Goal: Transaction & Acquisition: Purchase product/service

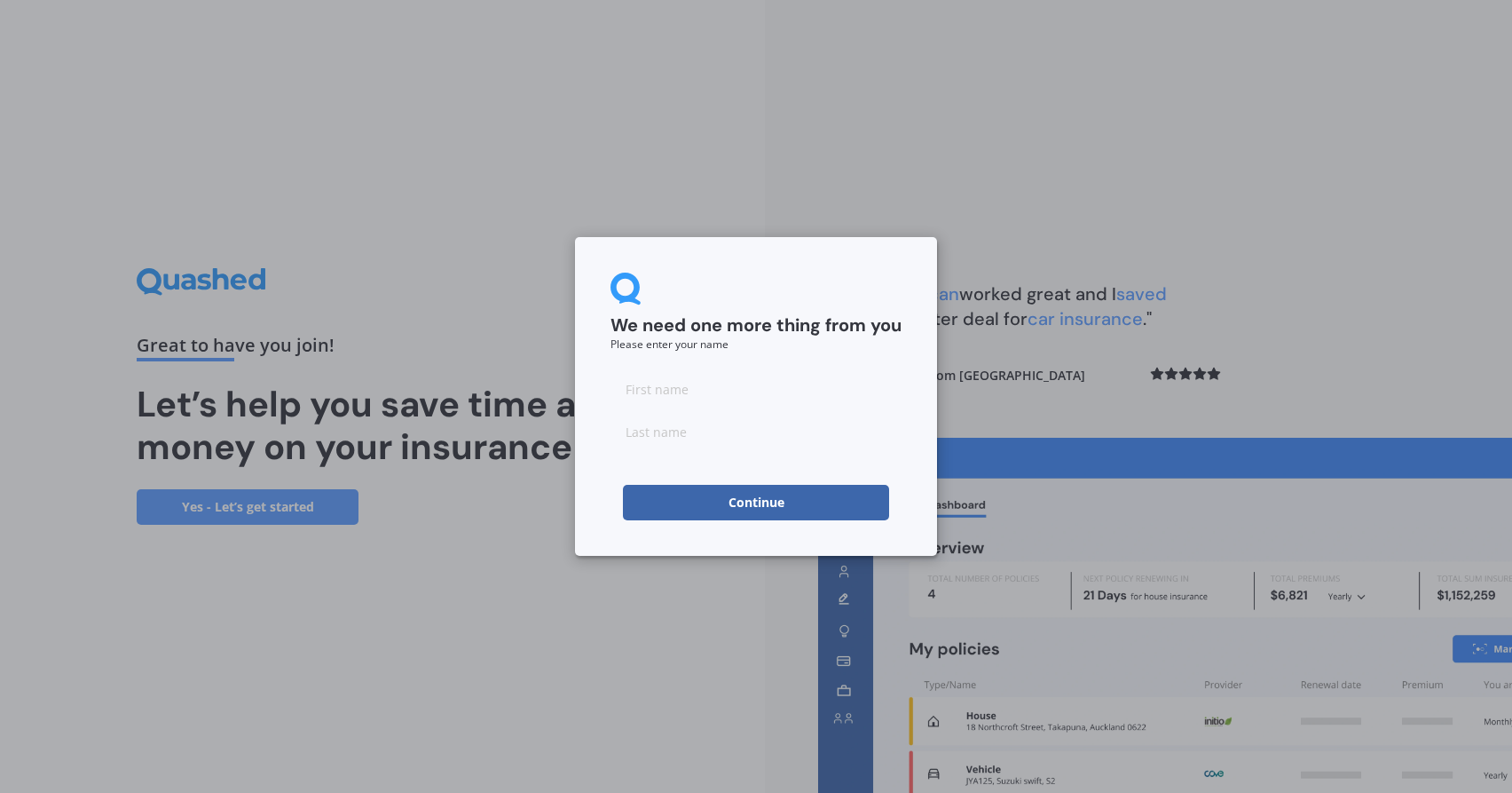
click at [667, 396] on input at bounding box center [756, 389] width 291 height 36
type input "[PERSON_NAME]"
type input "Brown"
click at [704, 499] on button "Continue" at bounding box center [756, 503] width 267 height 36
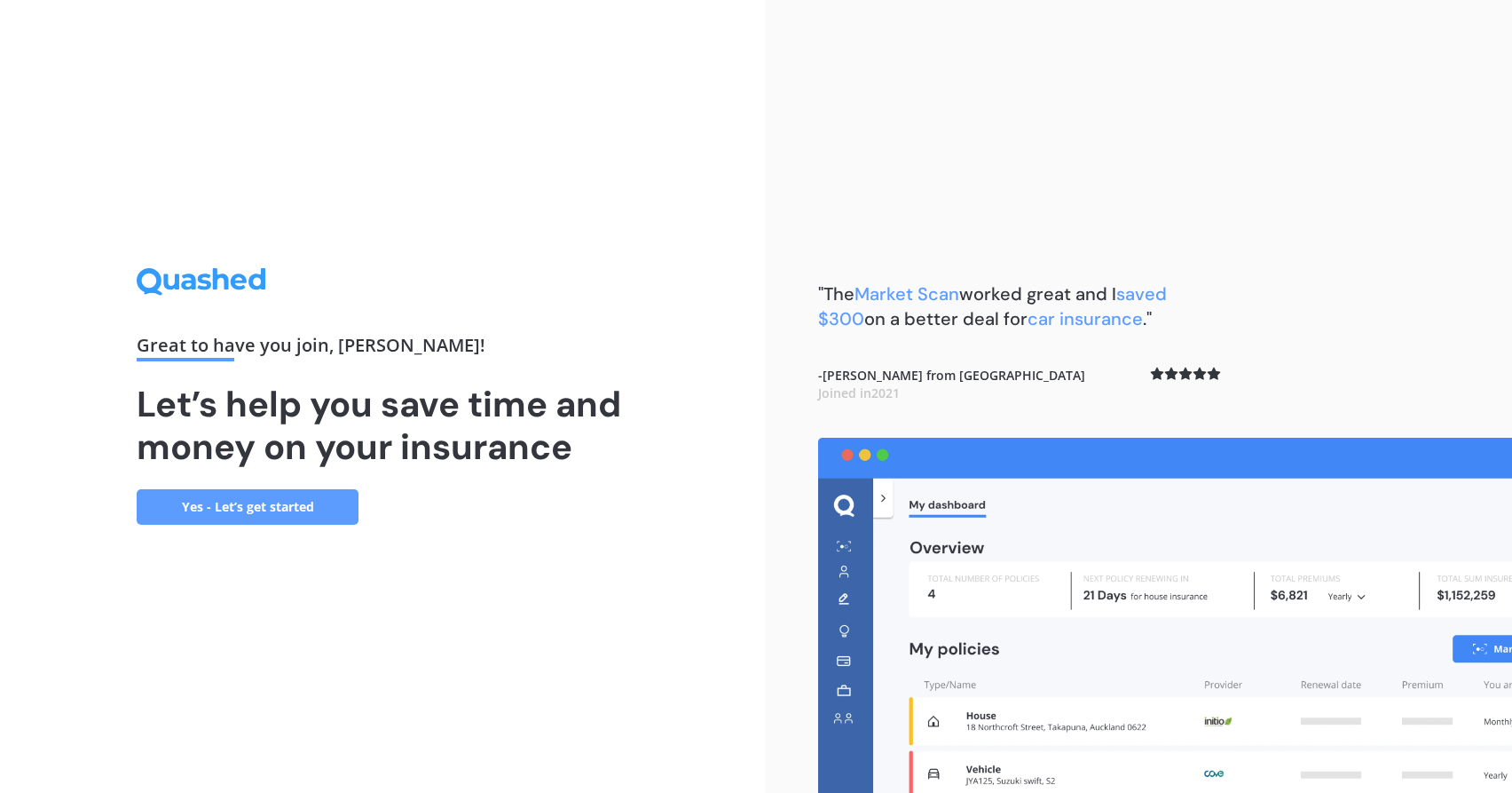
click at [304, 512] on link "Yes - Let’s get started" at bounding box center [248, 507] width 222 height 36
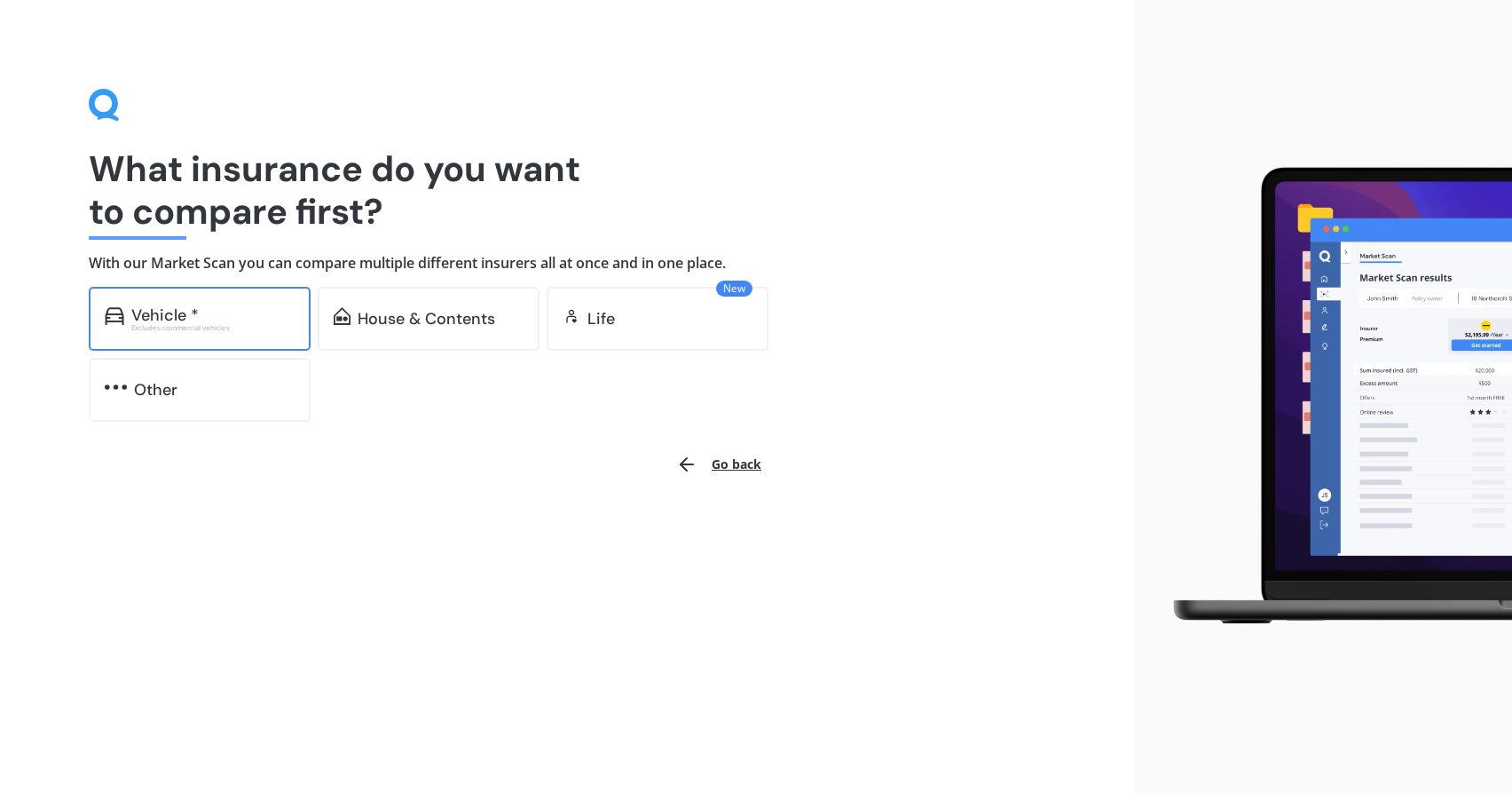
click at [213, 324] on div "Excludes commercial vehicles" at bounding box center [213, 327] width 163 height 7
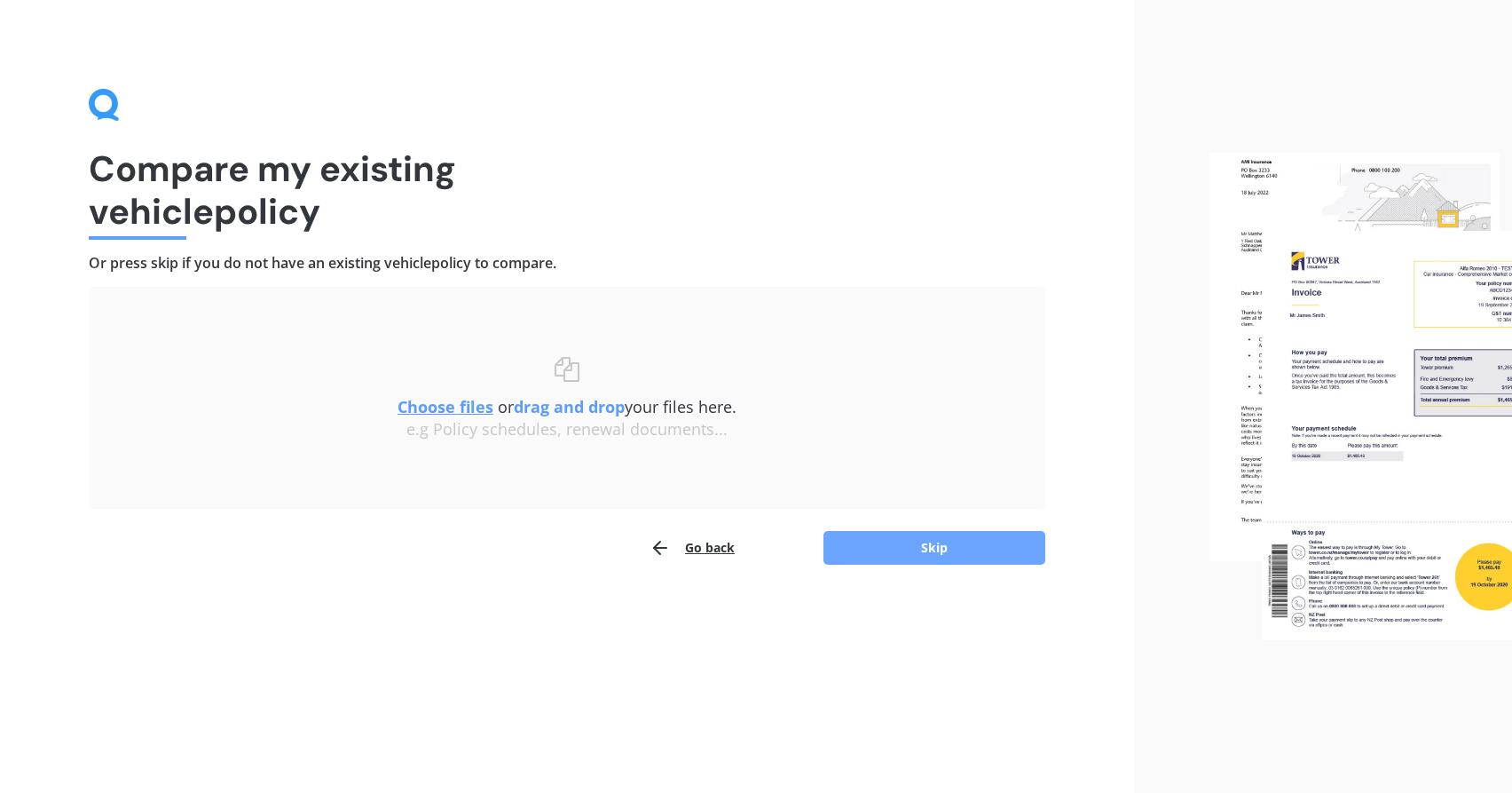
click at [887, 544] on button "Skip" at bounding box center [934, 547] width 222 height 34
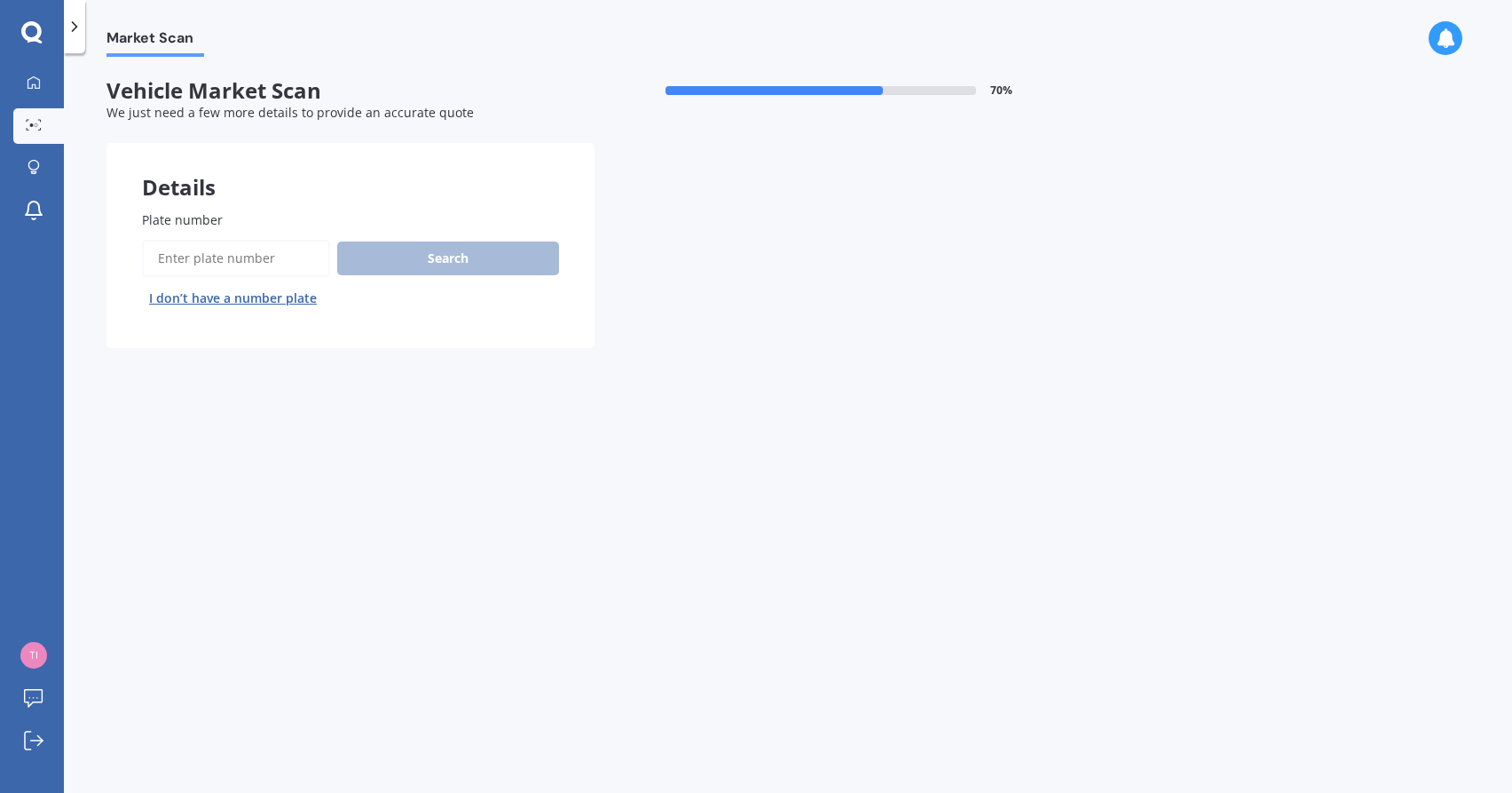
click at [278, 292] on button "I don’t have a number plate" at bounding box center [233, 298] width 182 height 29
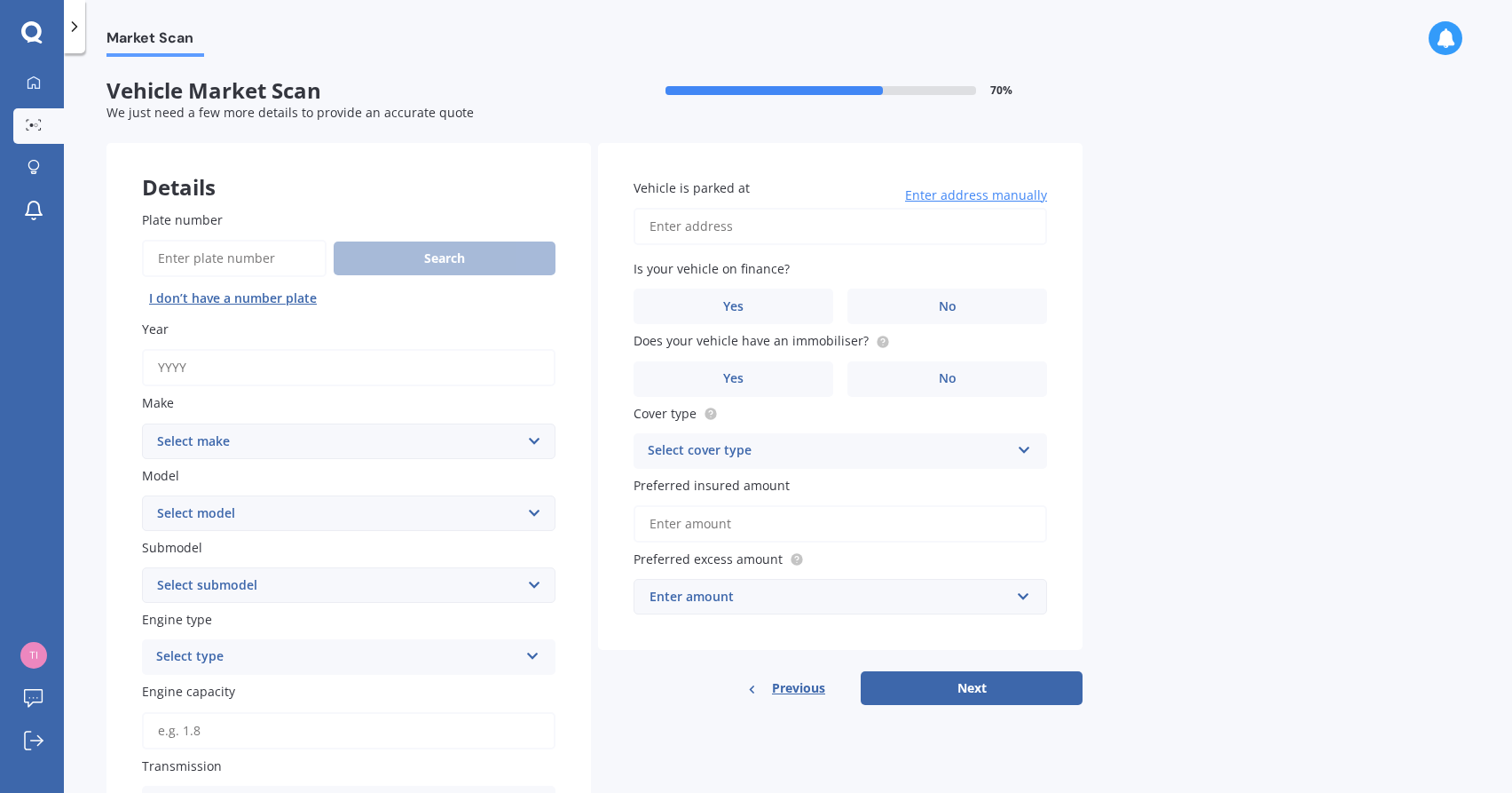
click at [240, 365] on input "Year" at bounding box center [348, 368] width 413 height 38
type input "2025"
select select "CUPRA"
select select "[PERSON_NAME]"
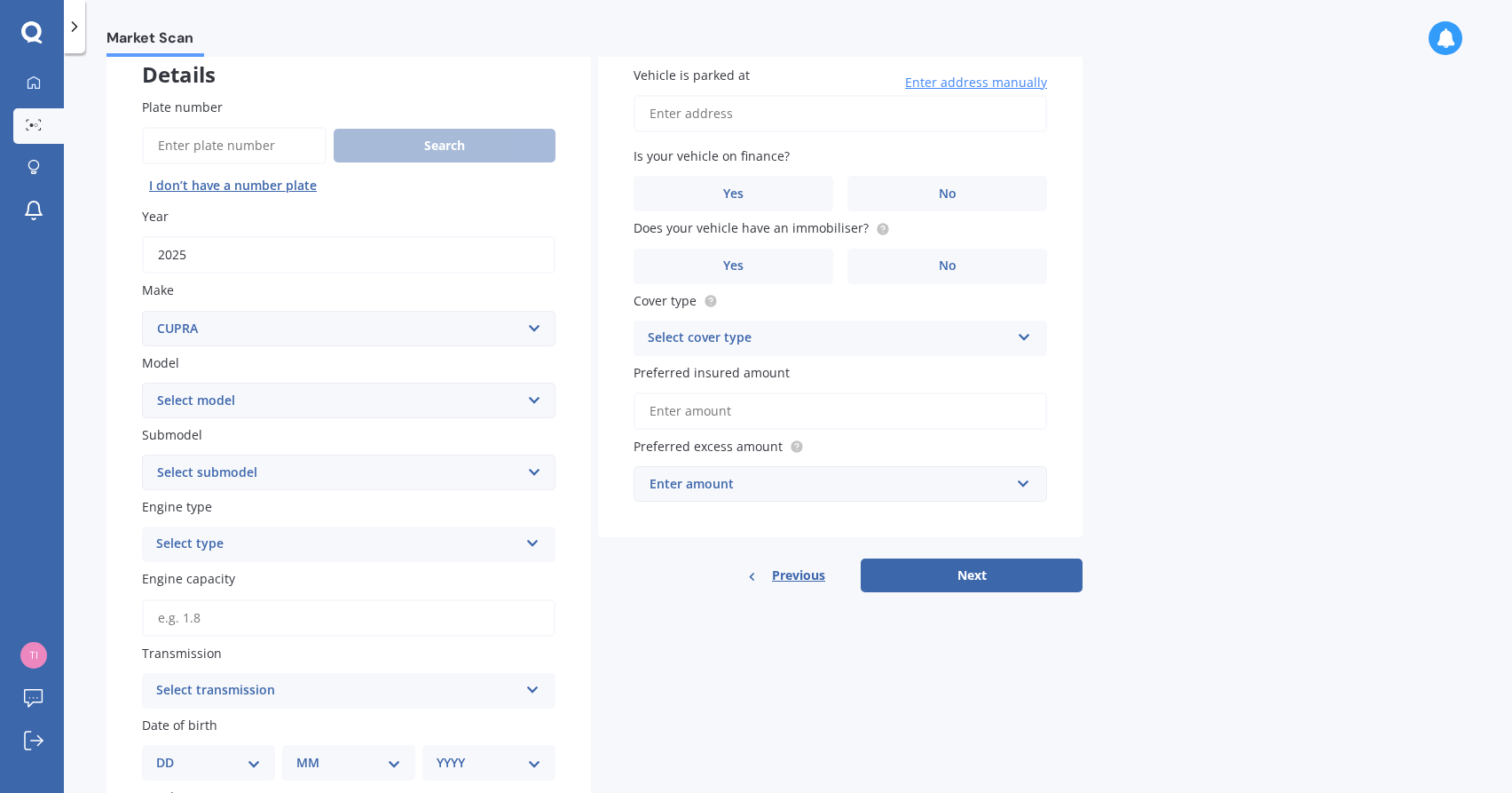
scroll to position [116, 0]
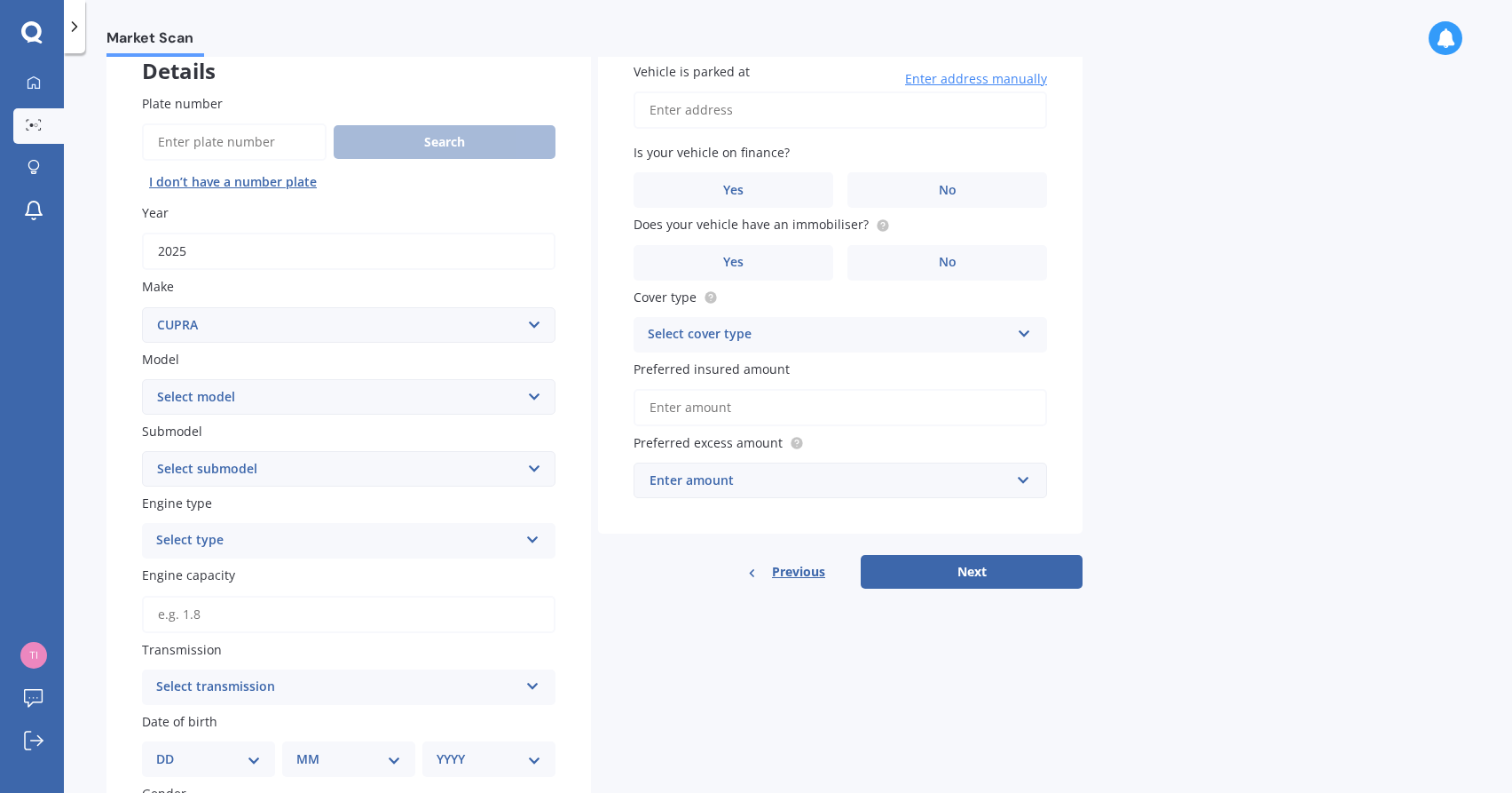
select select "VZ HATCHBACK 5DR DSG 7SP 2.0T"
click at [268, 538] on div "Select type" at bounding box center [337, 540] width 362 height 21
click at [271, 574] on div "Petrol" at bounding box center [348, 575] width 411 height 32
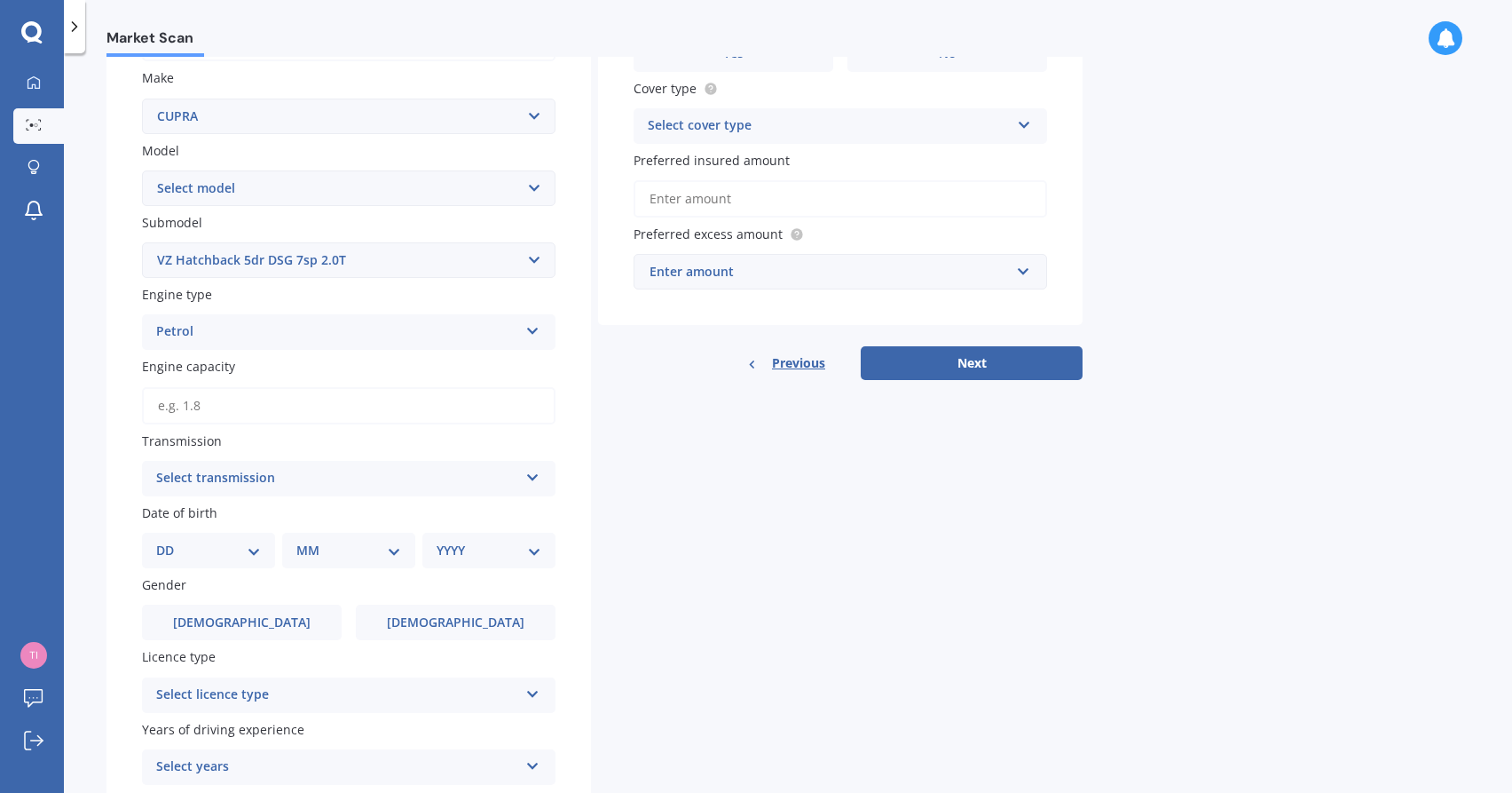
scroll to position [343, 0]
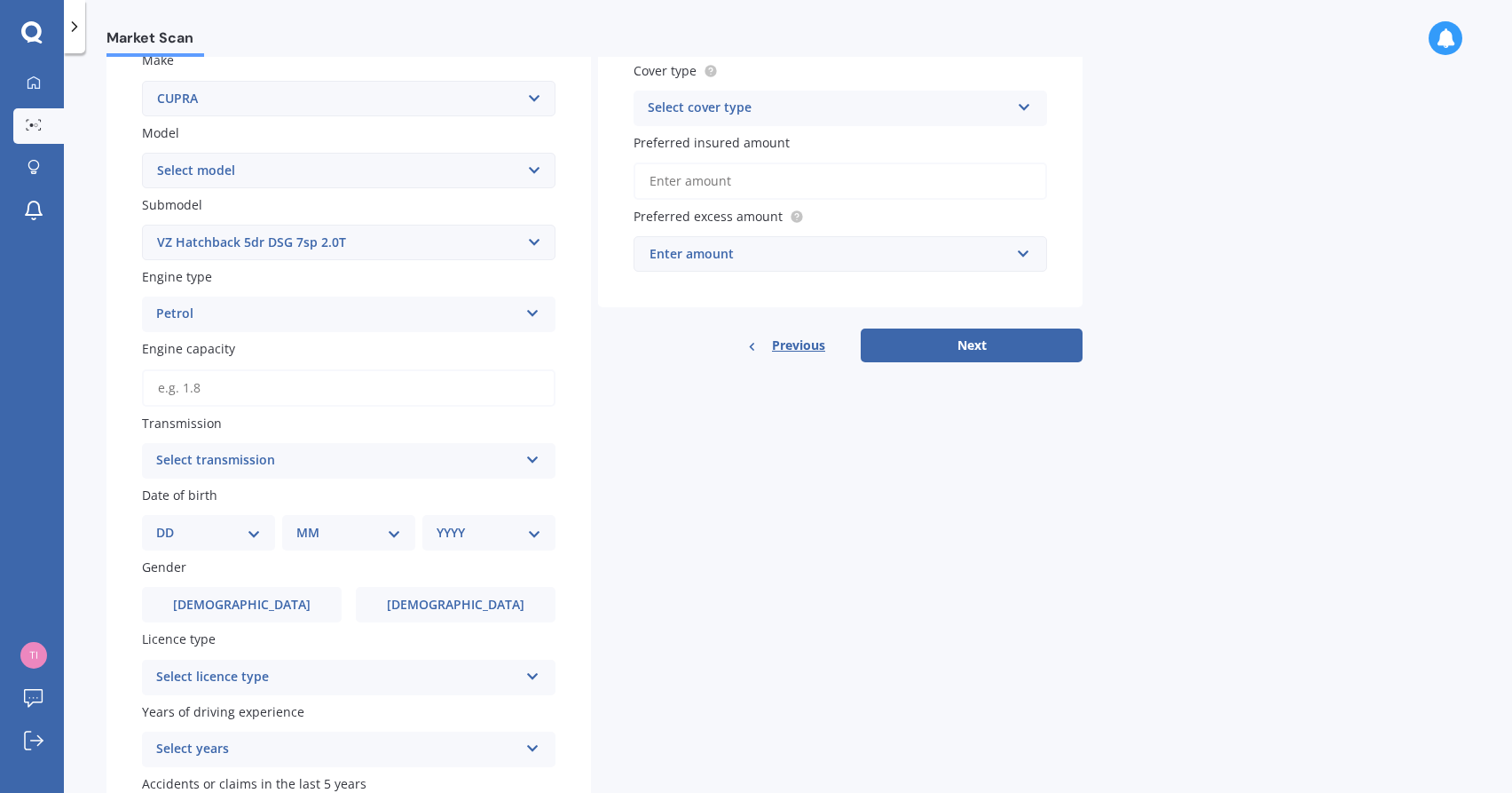
click at [268, 450] on div "Select transmission" at bounding box center [337, 460] width 362 height 21
click at [265, 497] on div "Auto" at bounding box center [348, 496] width 411 height 32
select select "06"
click at [340, 540] on div "MM 01 02 03 04 05 06 07 08 09 10 11 12" at bounding box center [352, 532] width 126 height 36
select select "03"
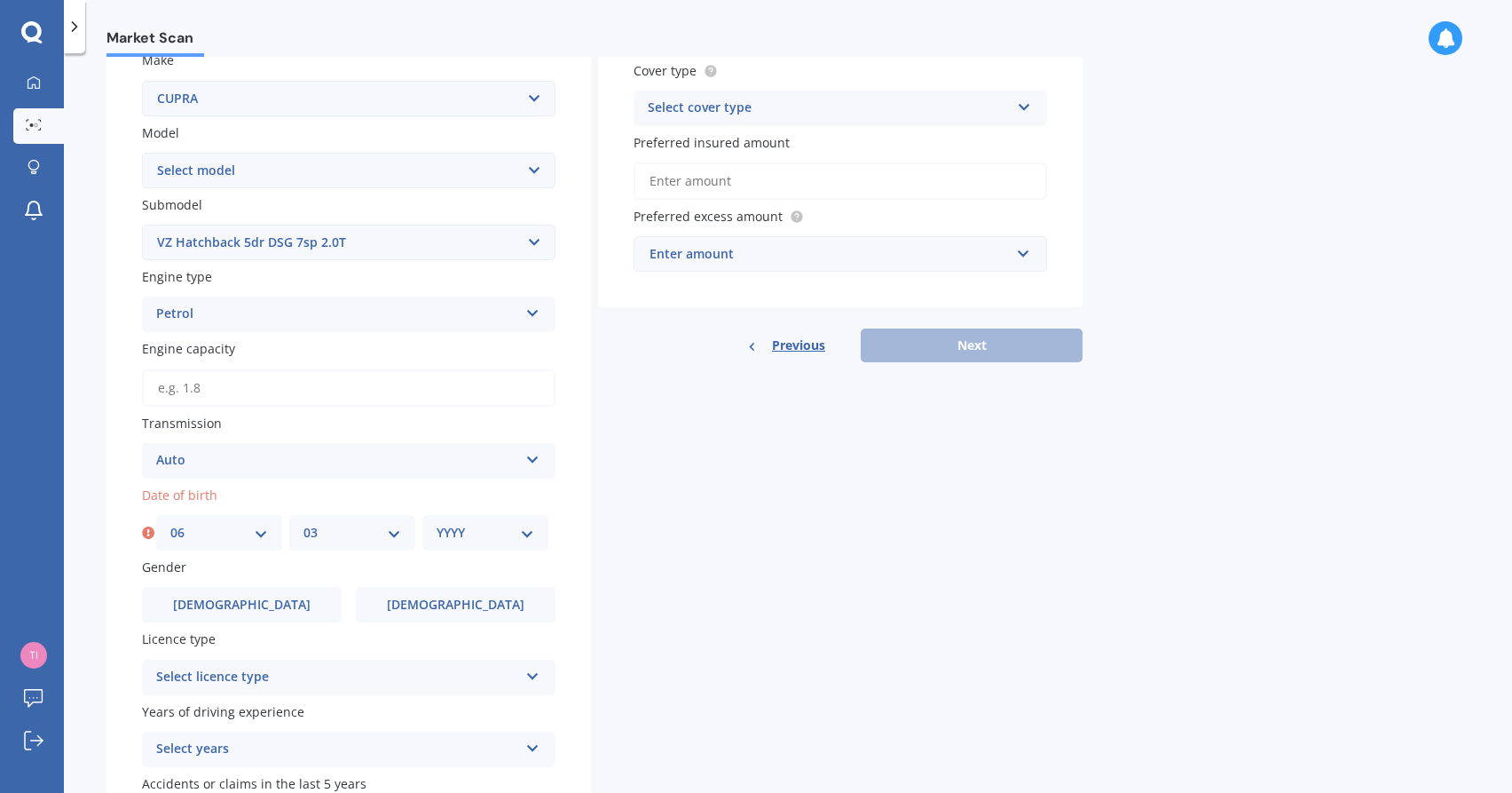
click at [494, 514] on div "YYYY 2025 2024 2023 2022 2021 2020 2019 2018 2017 2016 2015 2014 2013 2012 2011…" at bounding box center [485, 532] width 126 height 36
select select "1981"
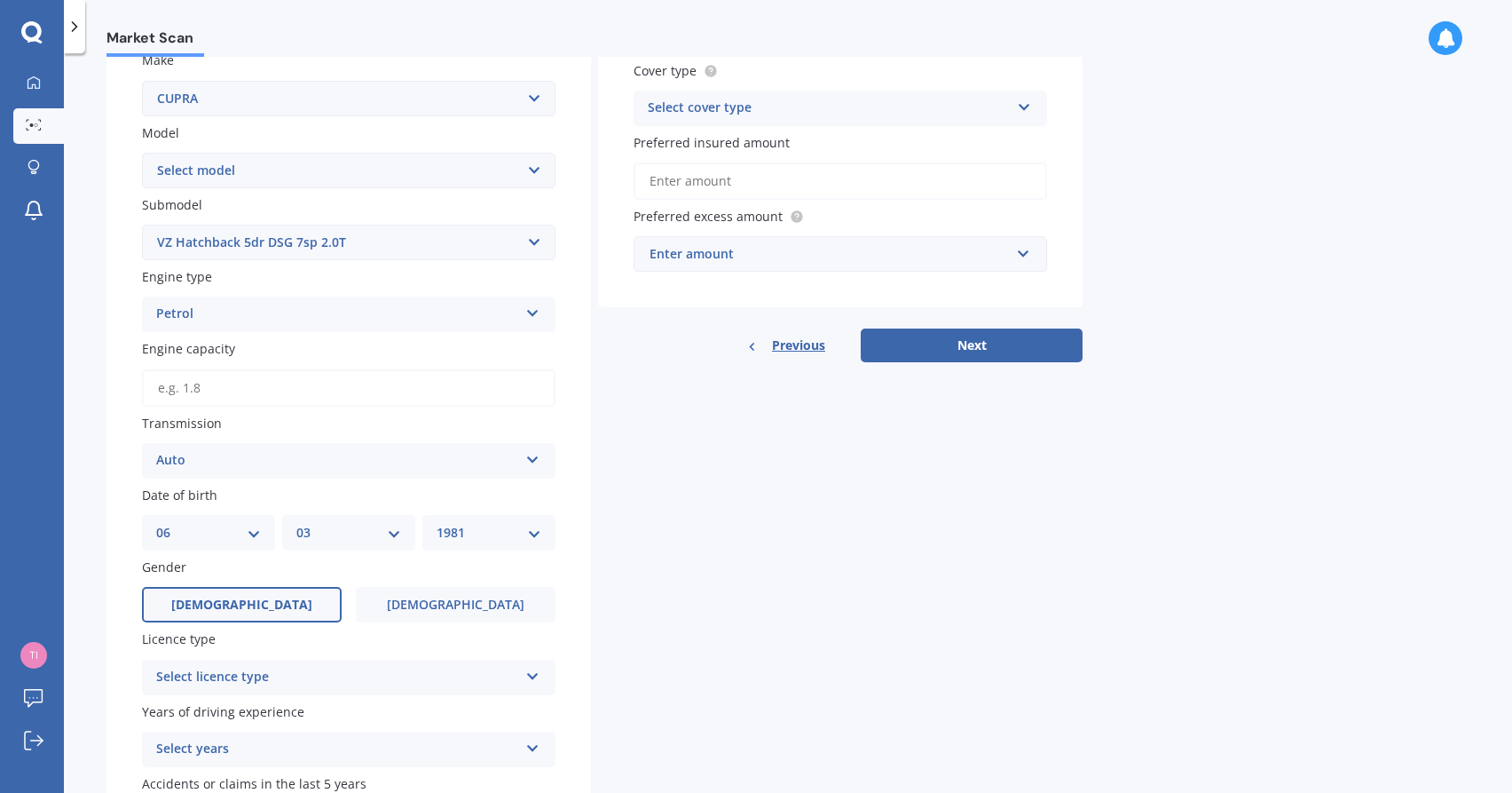
click at [292, 600] on label "[DEMOGRAPHIC_DATA]" at bounding box center [241, 605] width 199 height 36
click at [0, 0] on input "[DEMOGRAPHIC_DATA]" at bounding box center [0, 0] width 0 height 0
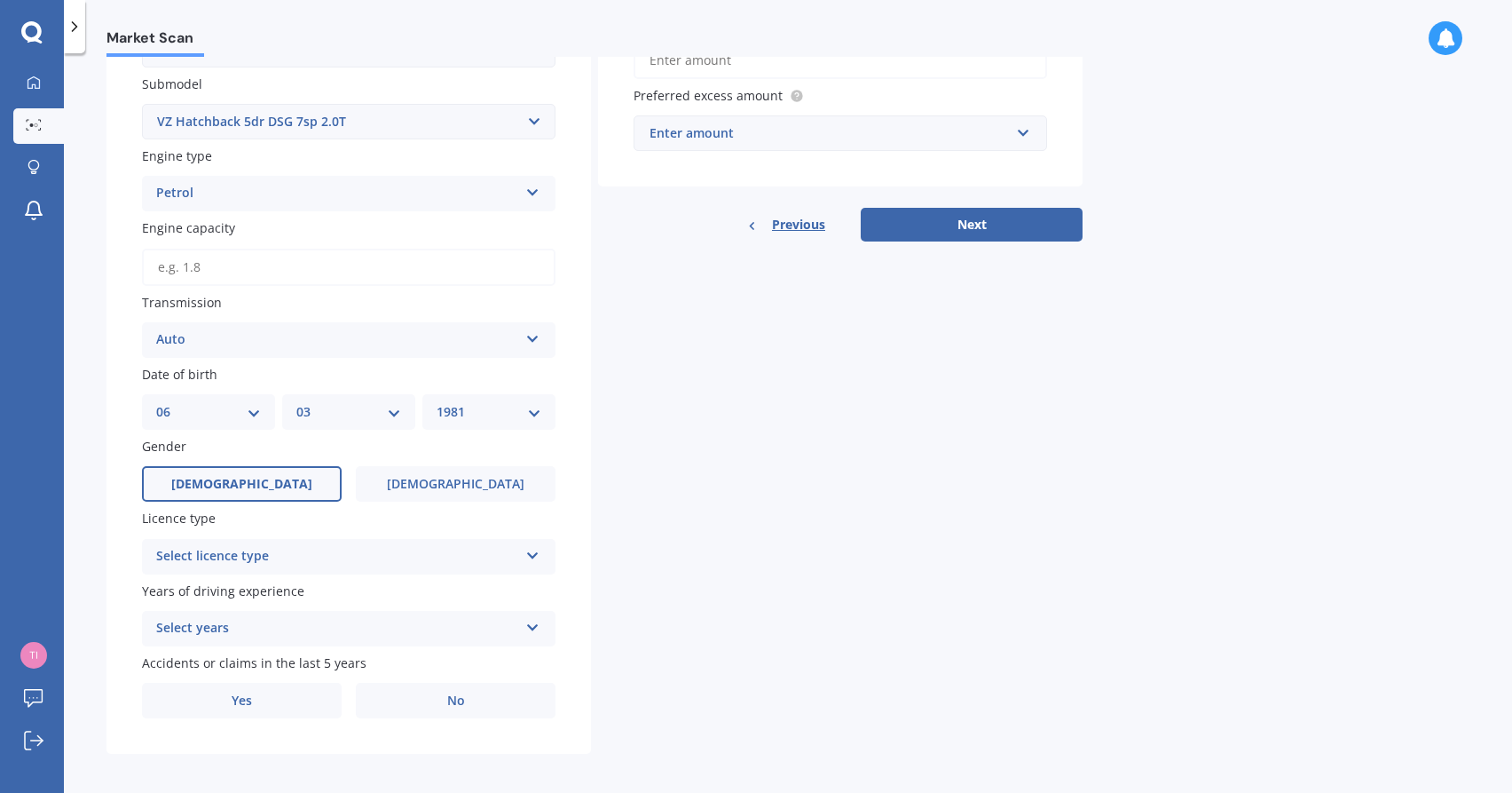
scroll to position [463, 0]
click at [290, 547] on div "Select licence type" at bounding box center [337, 557] width 362 height 21
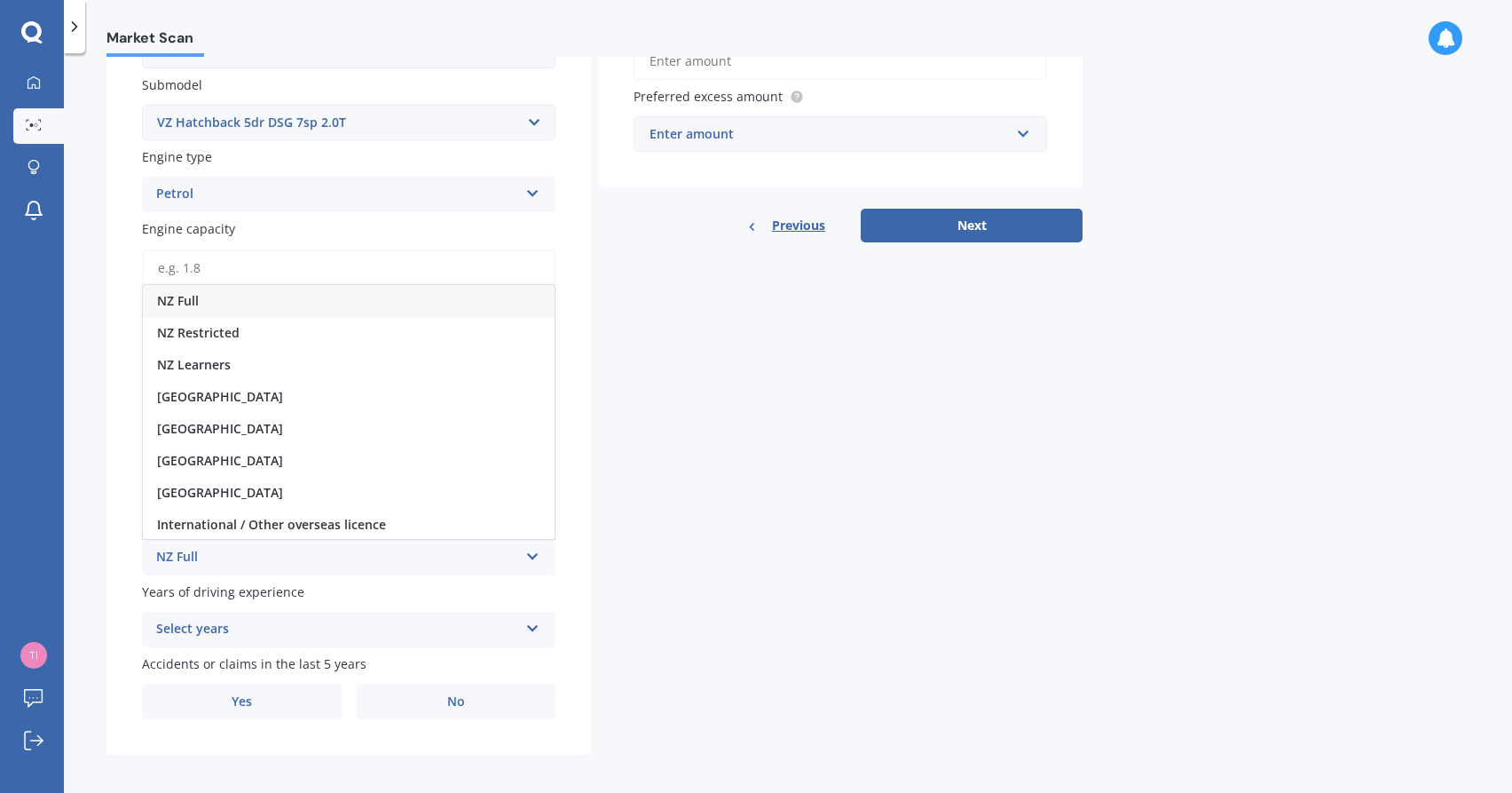
click at [268, 284] on div "NZ Full" at bounding box center [348, 300] width 411 height 32
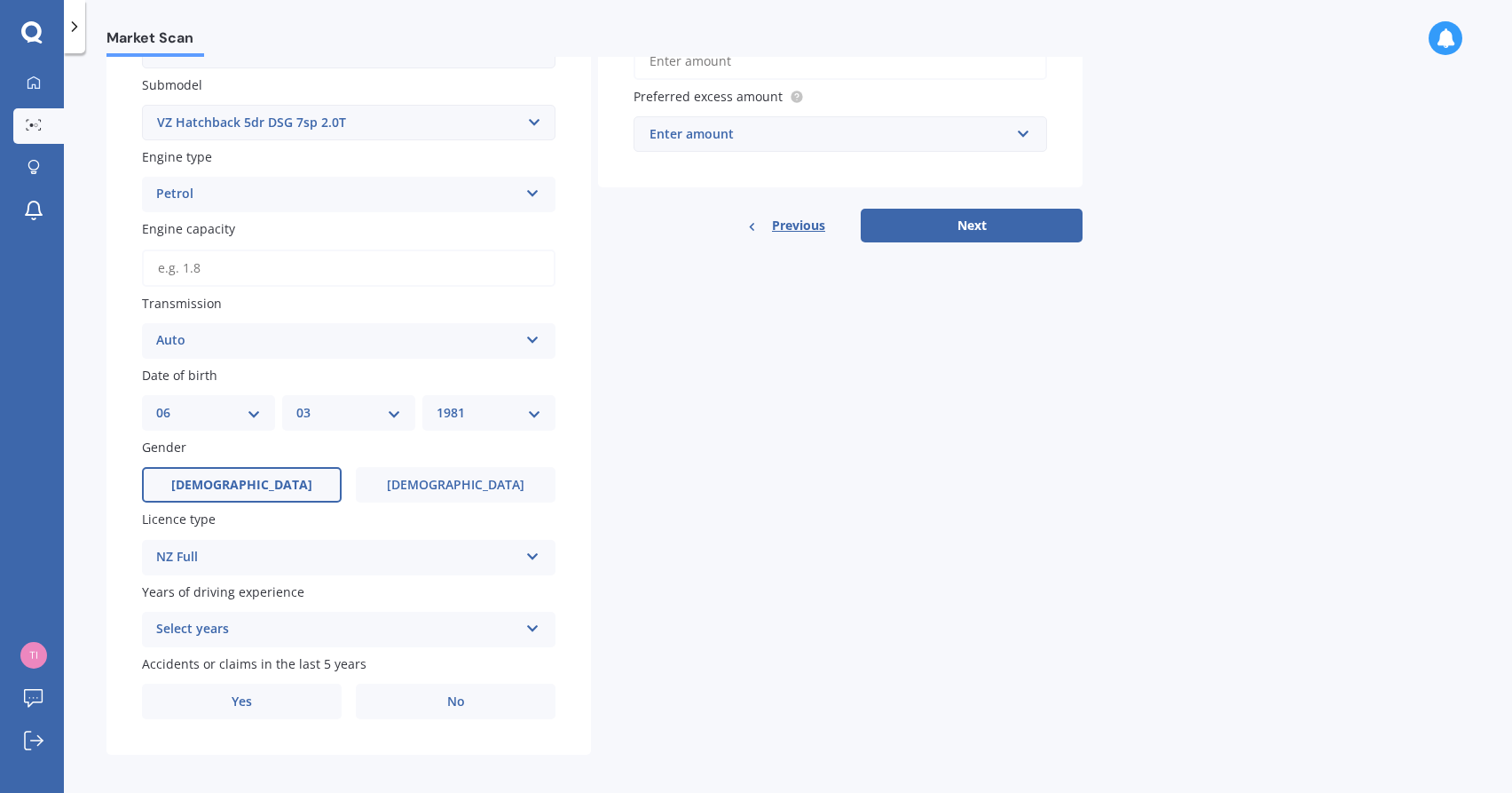
click at [284, 623] on div "Select years" at bounding box center [337, 628] width 362 height 21
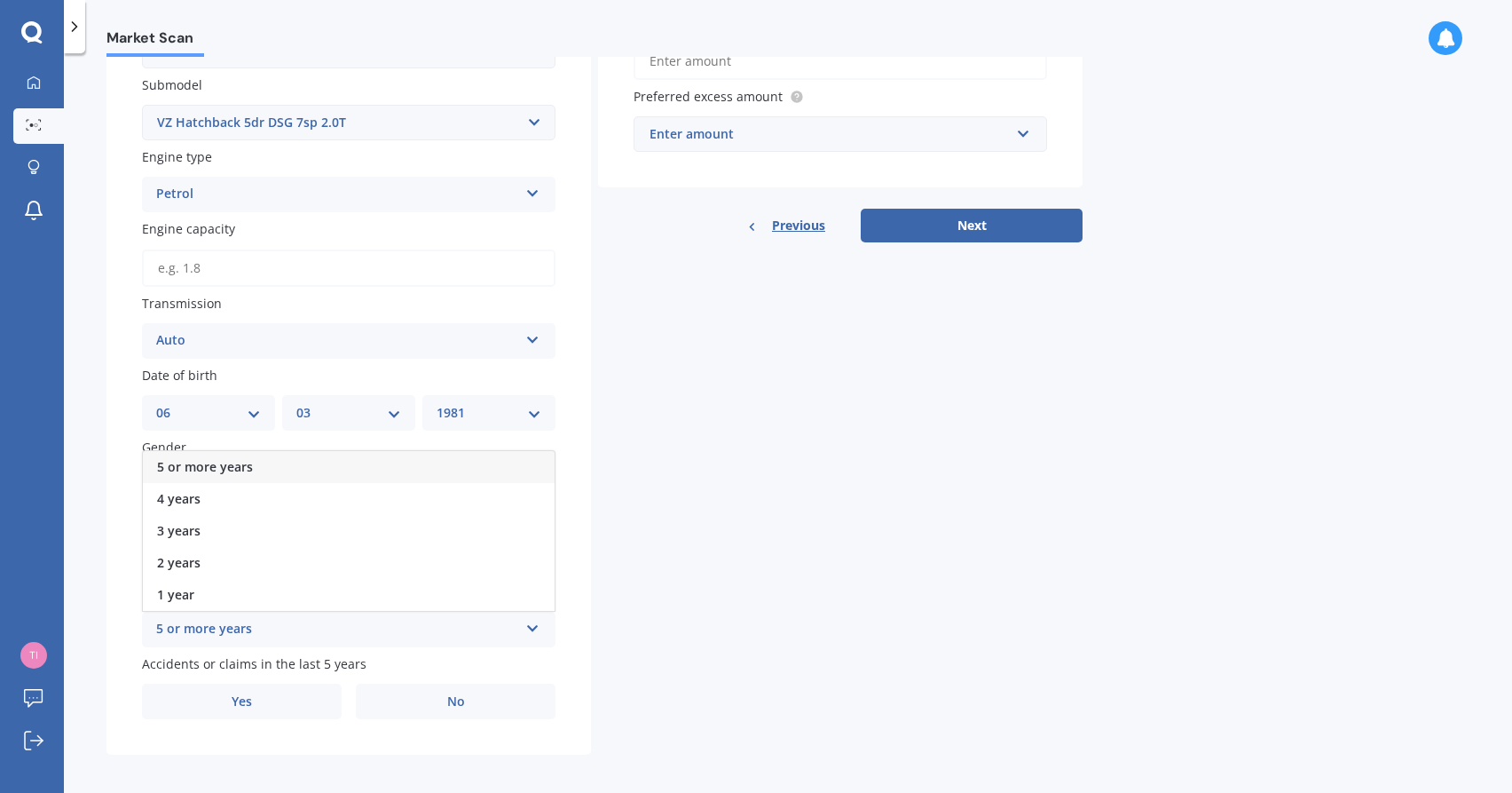
click at [269, 455] on div "5 or more years" at bounding box center [348, 467] width 411 height 32
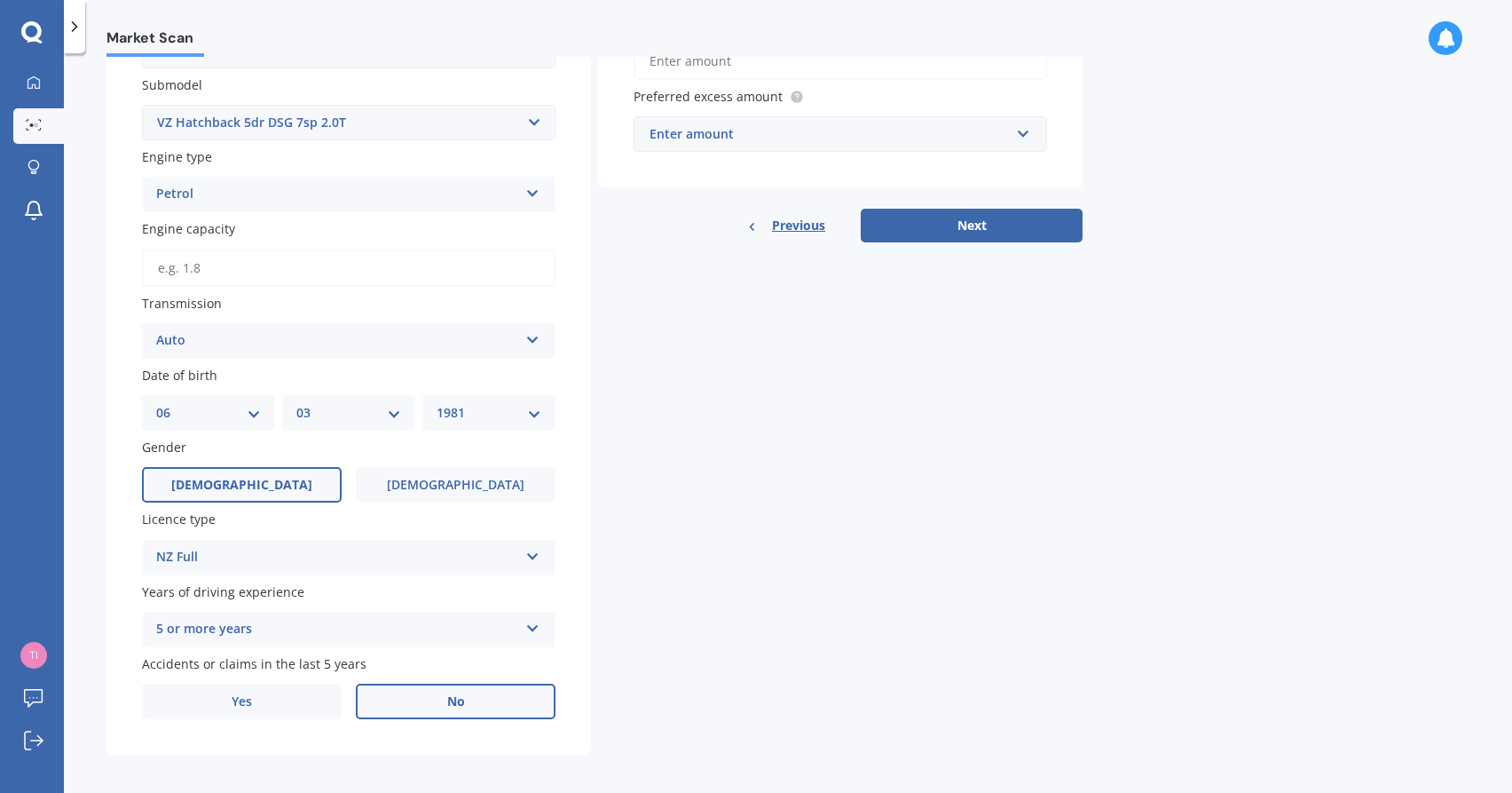
click at [443, 701] on label "No" at bounding box center [455, 701] width 199 height 36
click at [0, 0] on input "No" at bounding box center [0, 0] width 0 height 0
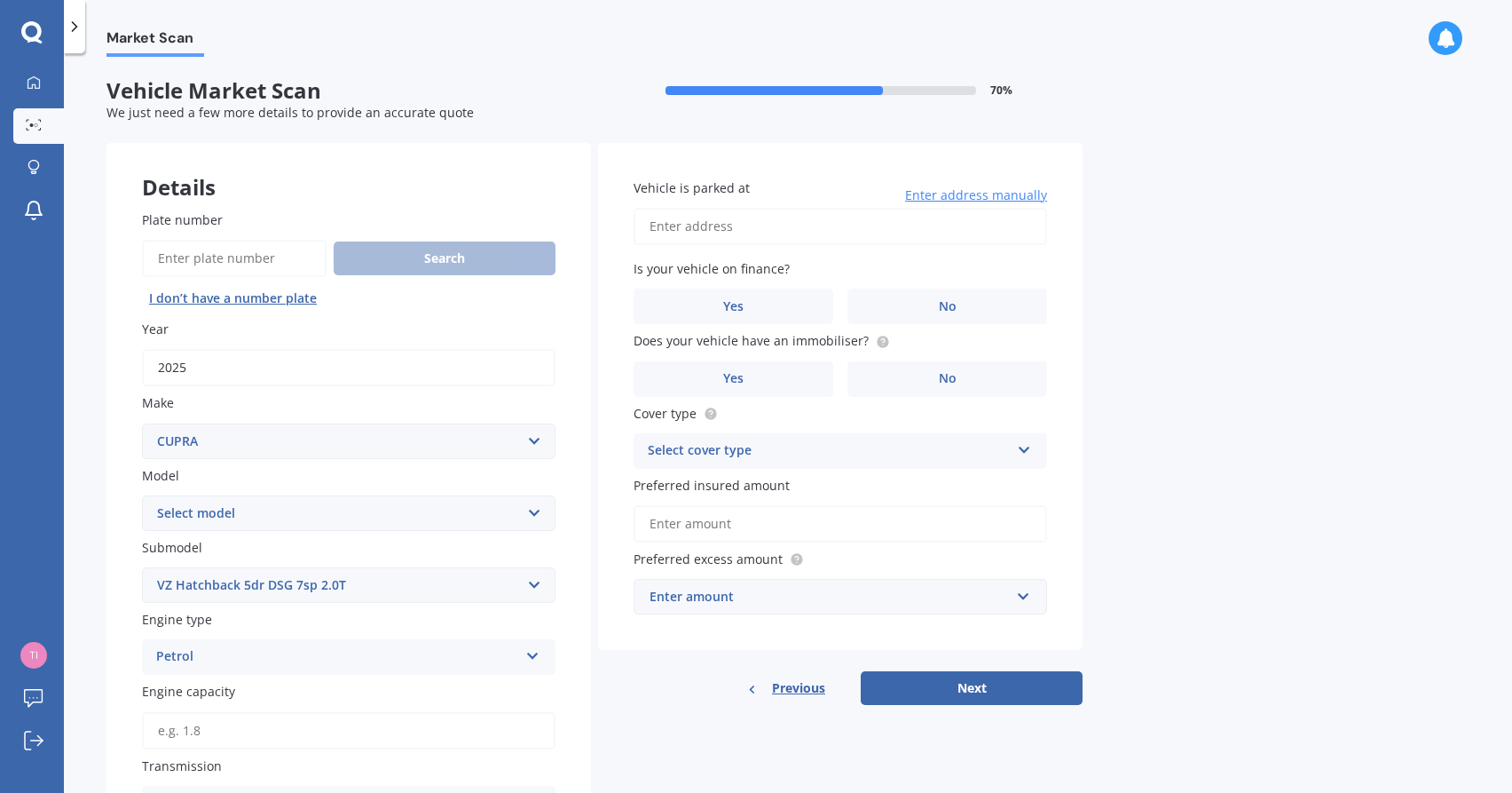
scroll to position [0, 0]
type input "[STREET_ADDRESS]"
click at [802, 309] on label "Yes" at bounding box center [732, 306] width 199 height 36
click at [0, 0] on input "Yes" at bounding box center [0, 0] width 0 height 0
click at [887, 373] on label "No" at bounding box center [946, 379] width 199 height 36
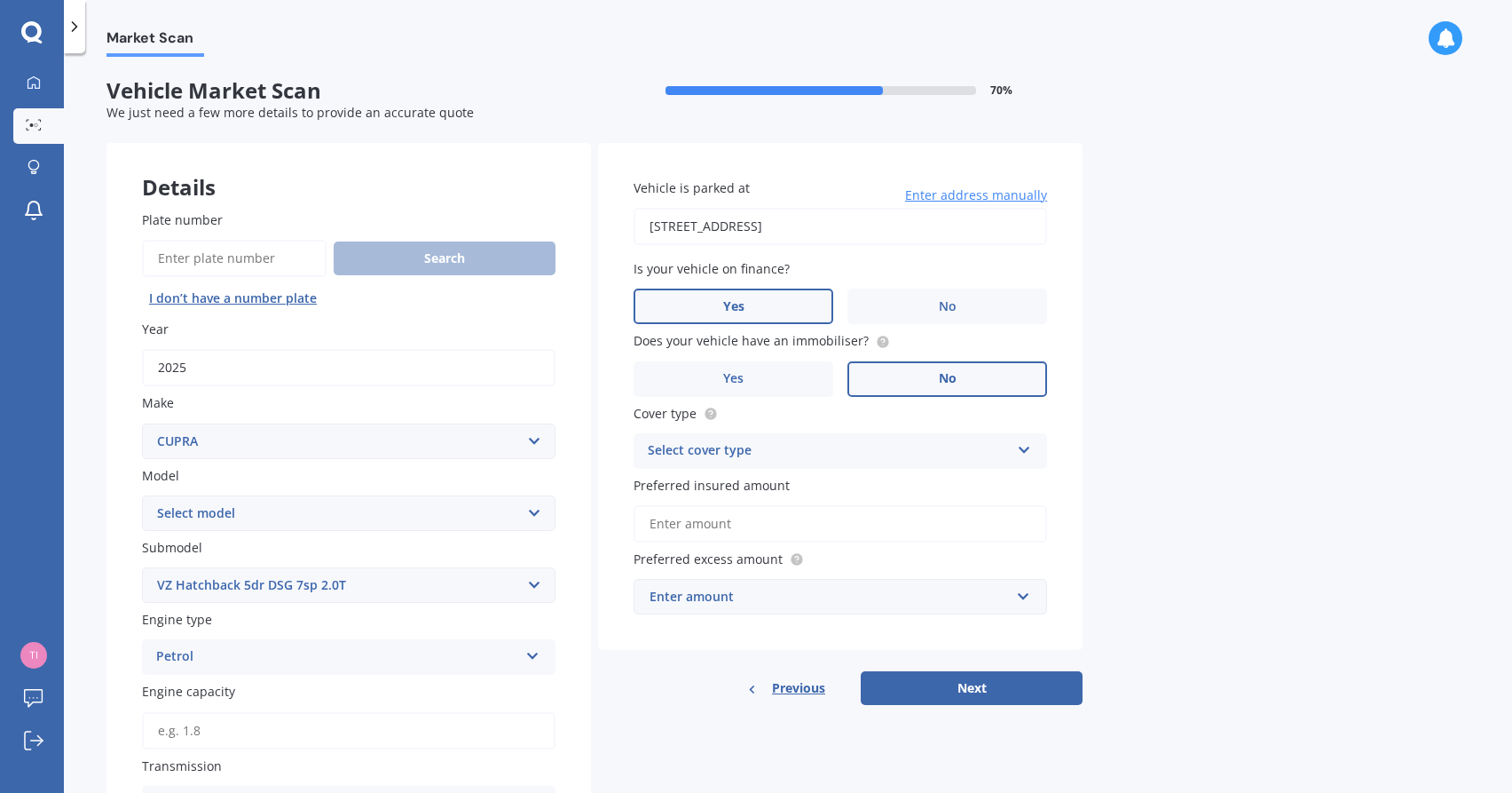
click at [0, 0] on input "No" at bounding box center [0, 0] width 0 height 0
click at [858, 444] on div "Select cover type" at bounding box center [828, 450] width 362 height 21
click at [855, 483] on div "Comprehensive" at bounding box center [839, 486] width 411 height 32
click at [794, 596] on div "Enter amount" at bounding box center [829, 597] width 361 height 20
click at [794, 596] on input "text" at bounding box center [833, 597] width 397 height 34
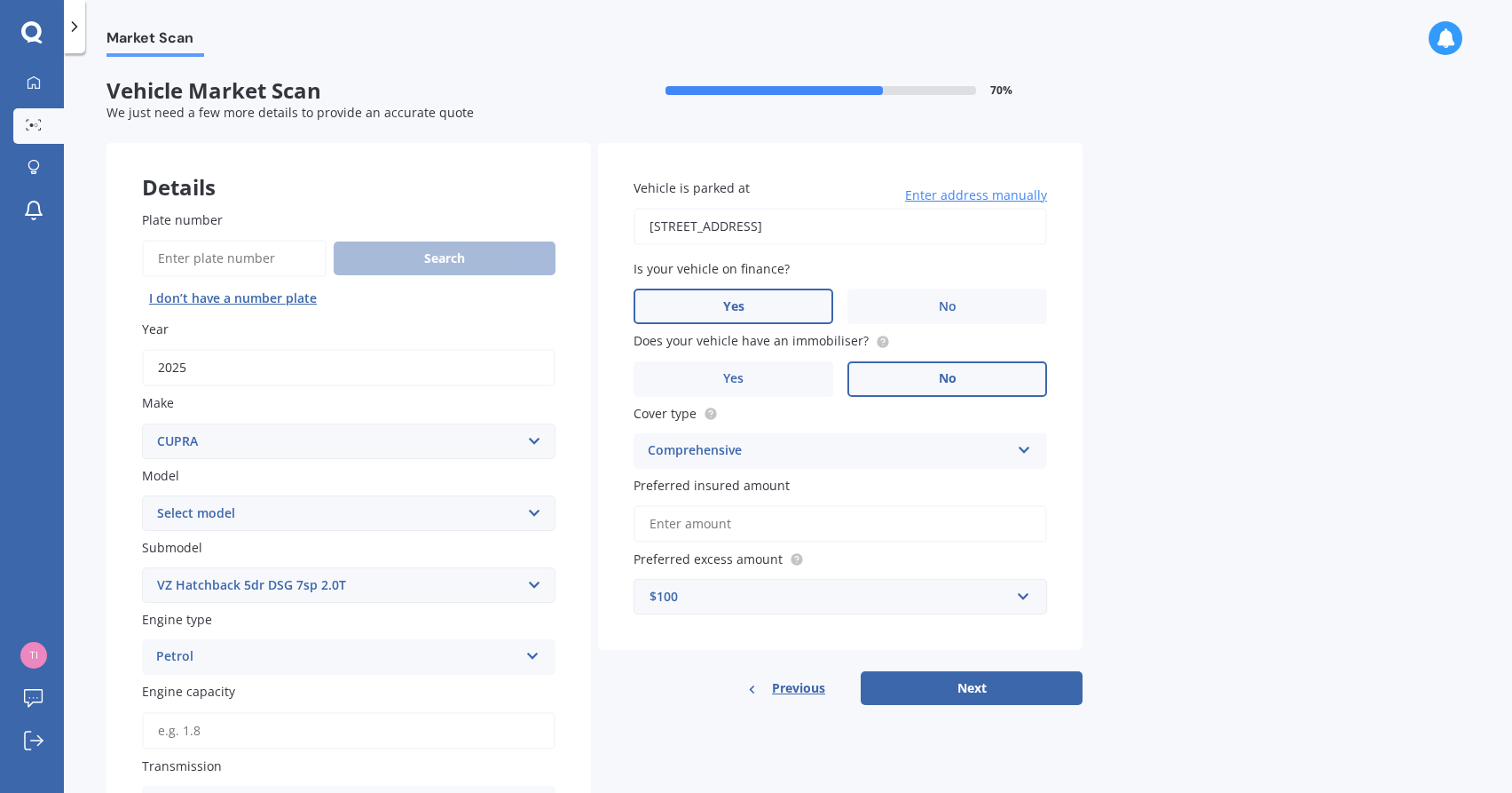
click at [1054, 553] on div "Vehicle is parked at [STREET_ADDRESS] Enter address manually Is your vehicle on…" at bounding box center [840, 396] width 485 height 508
click at [867, 591] on div "$100" at bounding box center [829, 597] width 361 height 20
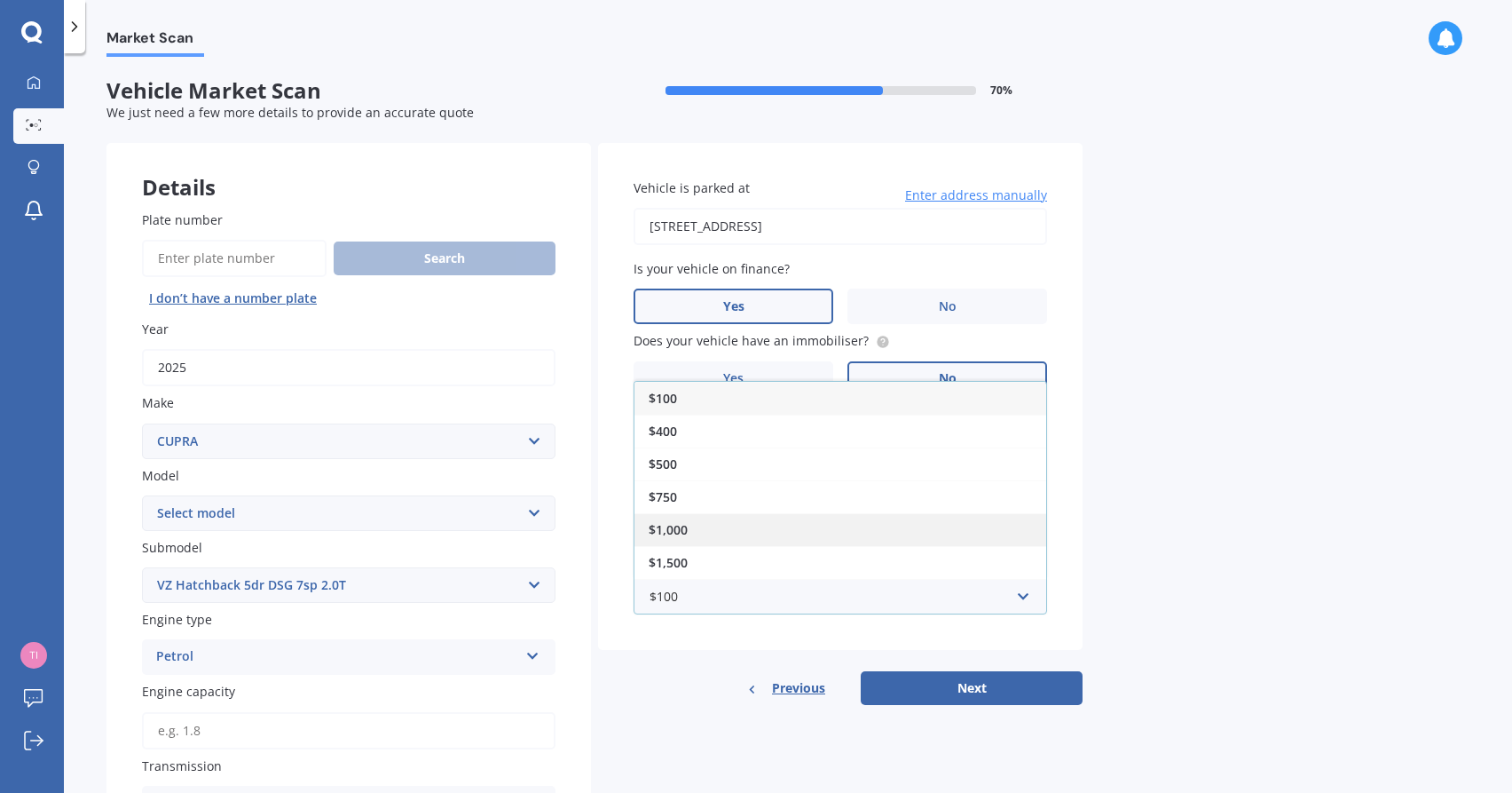
click at [829, 530] on div "$1,000" at bounding box center [839, 529] width 411 height 33
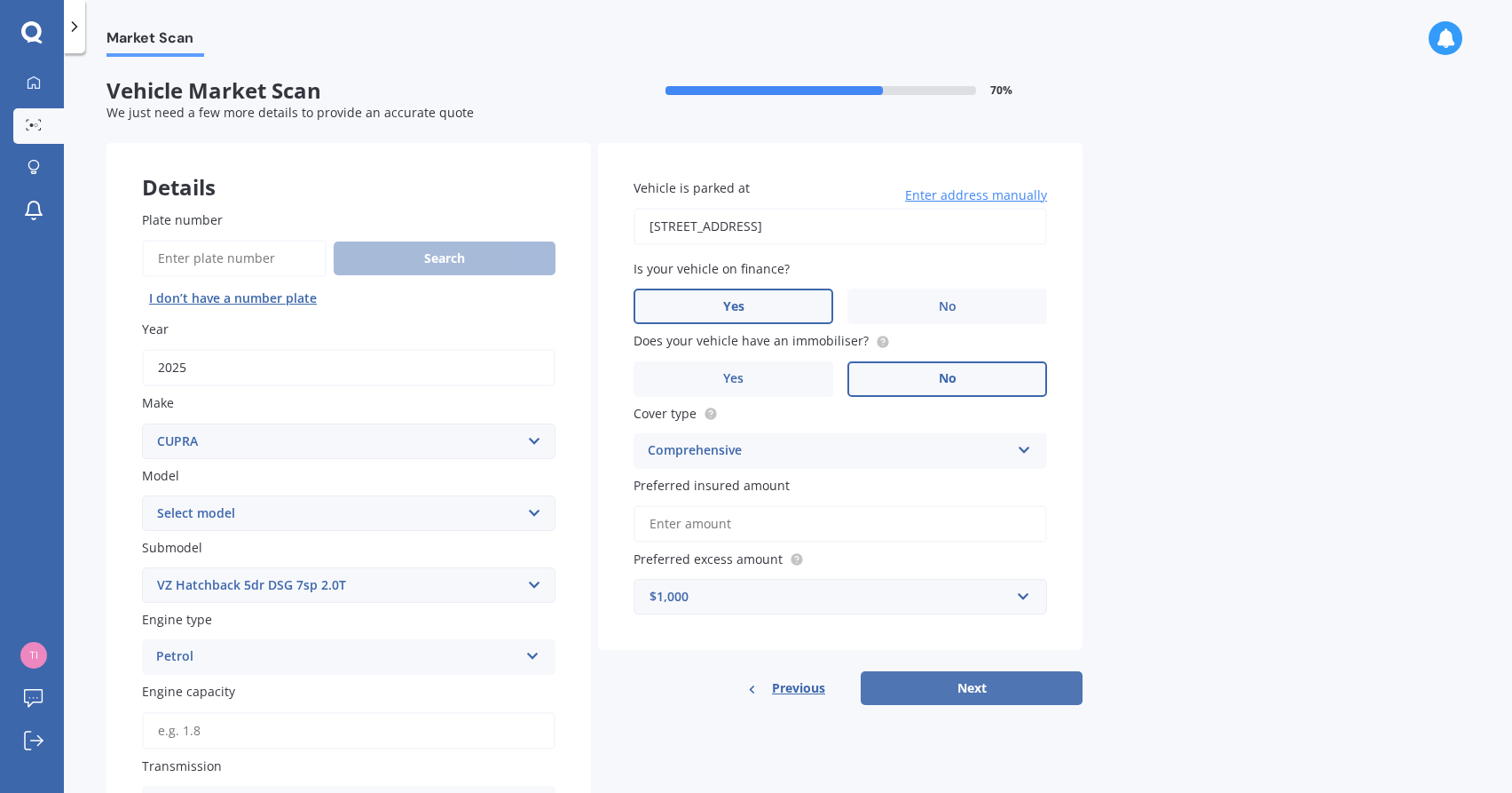
click at [913, 694] on button "Next" at bounding box center [972, 688] width 222 height 34
click at [702, 513] on input "Preferred insured amount" at bounding box center [839, 523] width 413 height 38
click at [229, 721] on input "Engine capacity" at bounding box center [348, 731] width 413 height 38
type input "1.8"
click at [683, 519] on input "Preferred insured amount" at bounding box center [839, 523] width 413 height 38
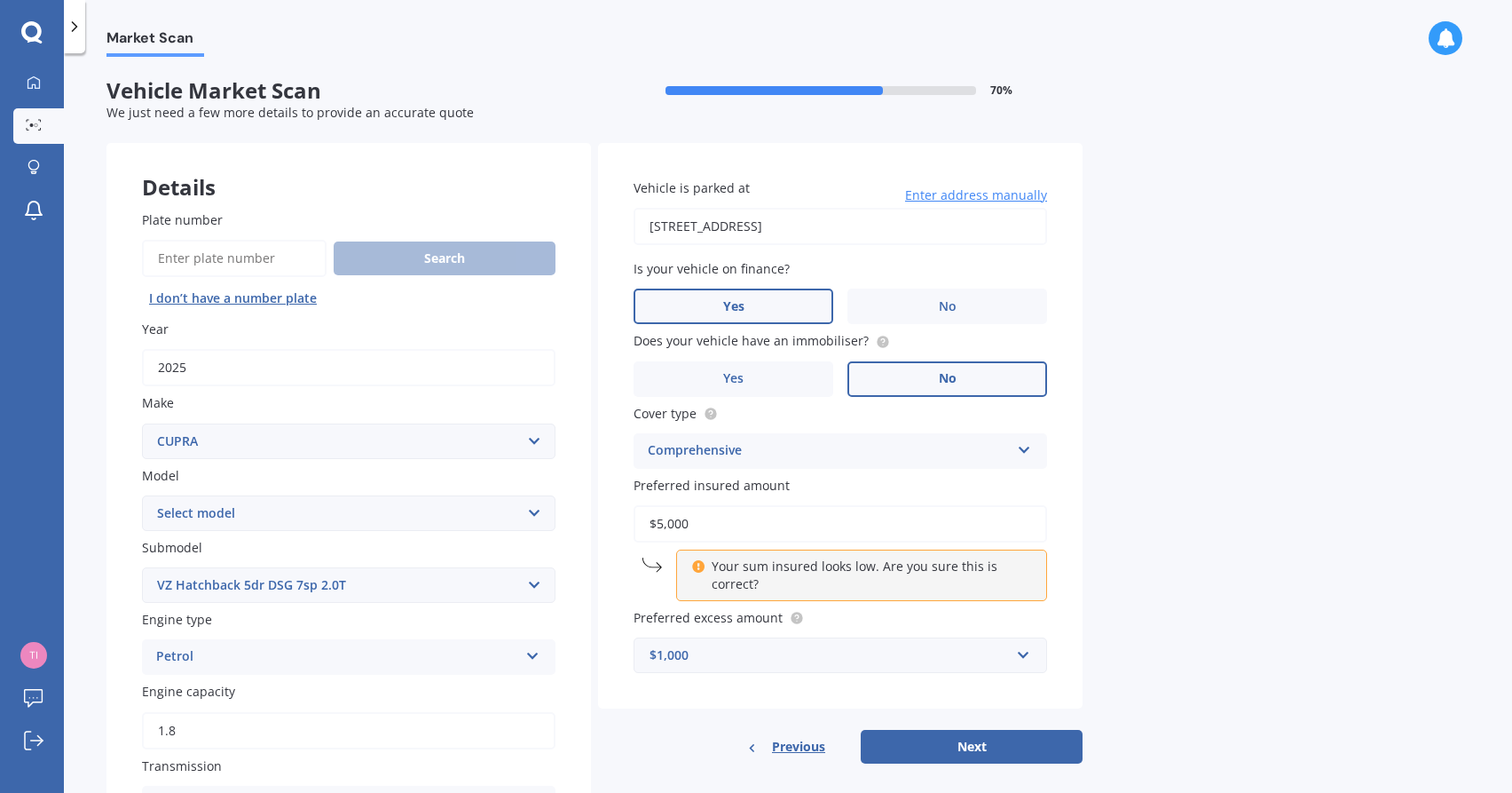
type input "$50,000"
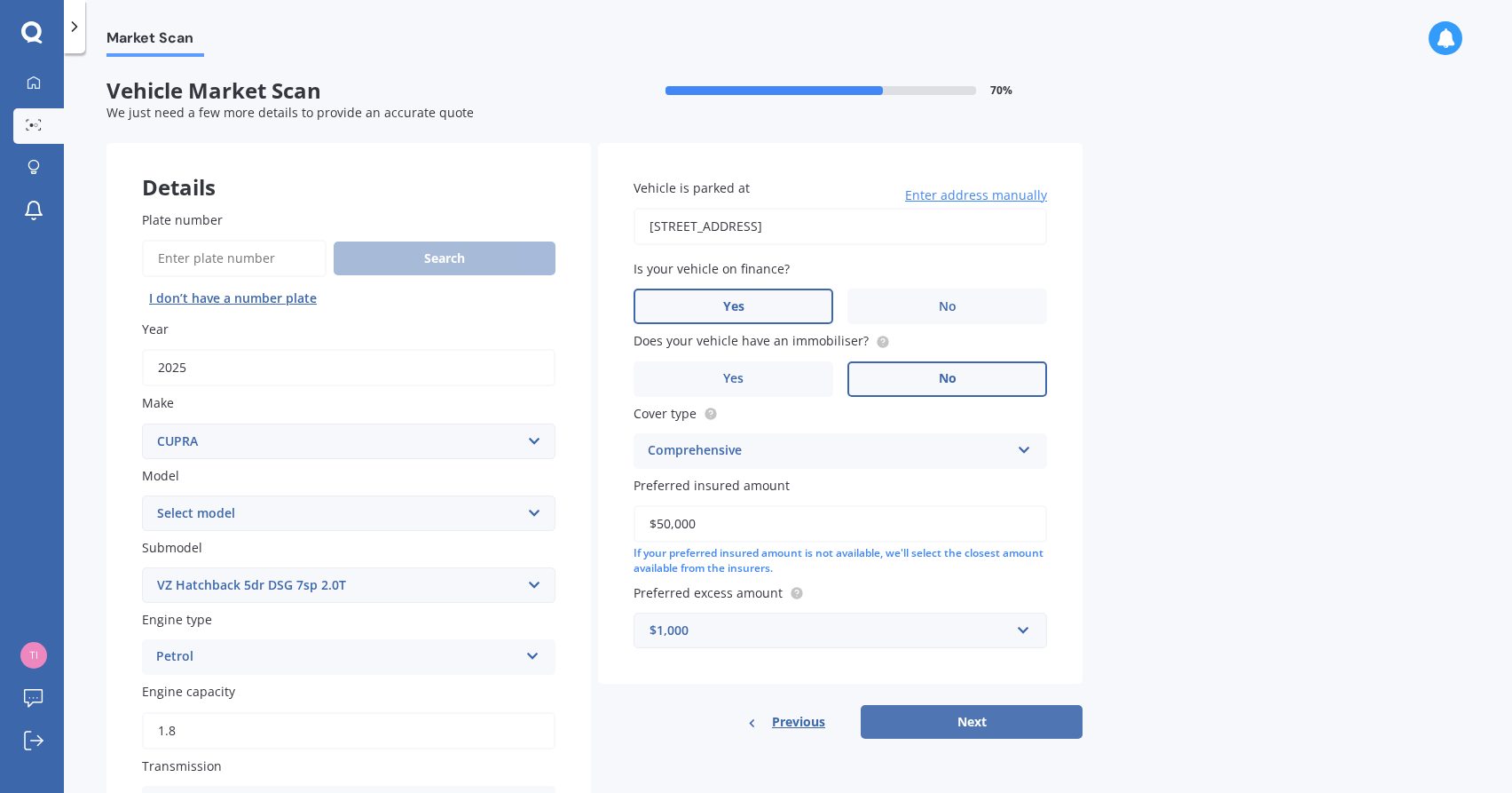
click at [917, 726] on button "Next" at bounding box center [972, 722] width 222 height 34
select select "06"
select select "03"
select select "1981"
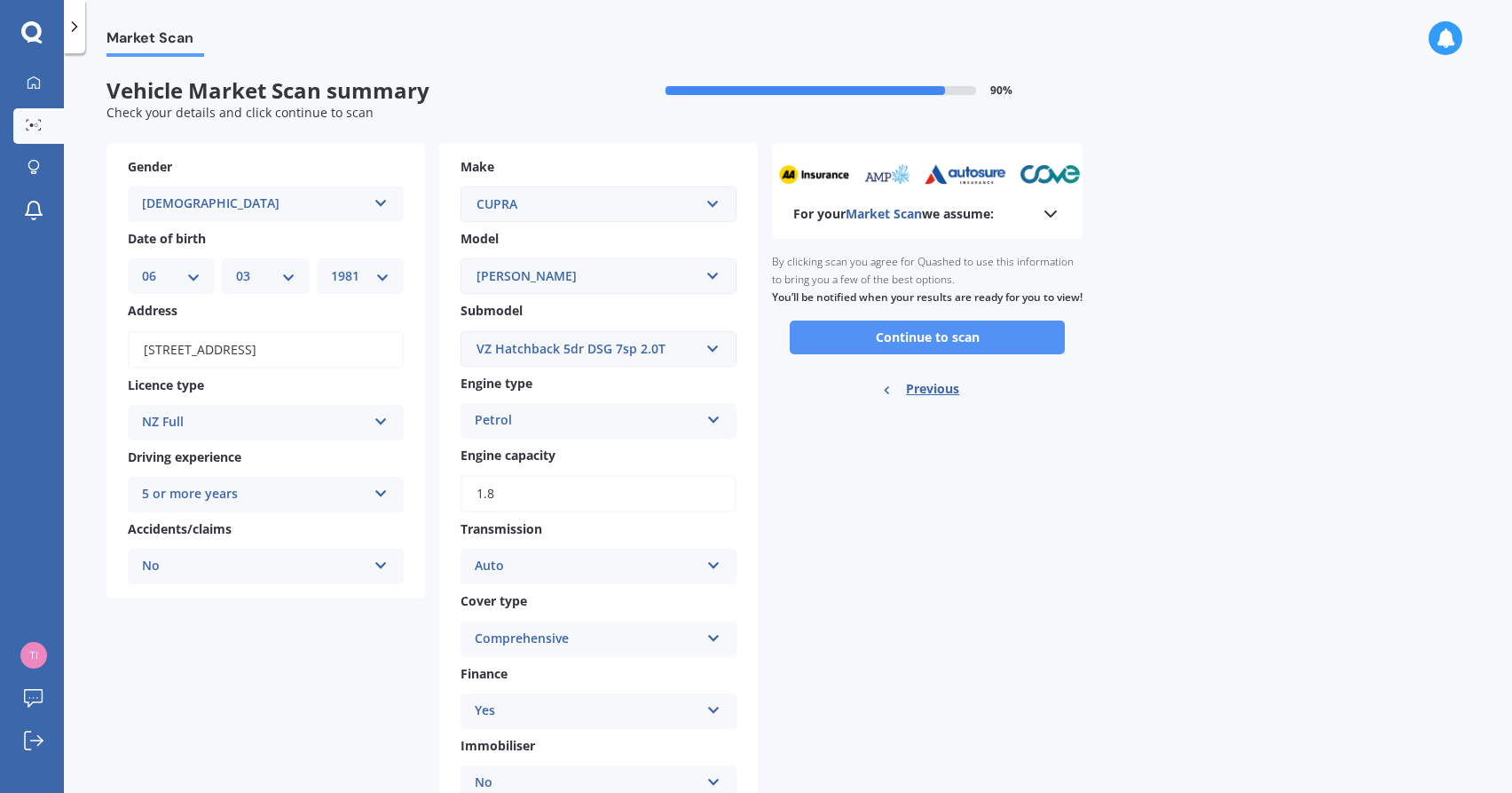
click at [882, 347] on button "Continue to scan" at bounding box center [927, 337] width 275 height 34
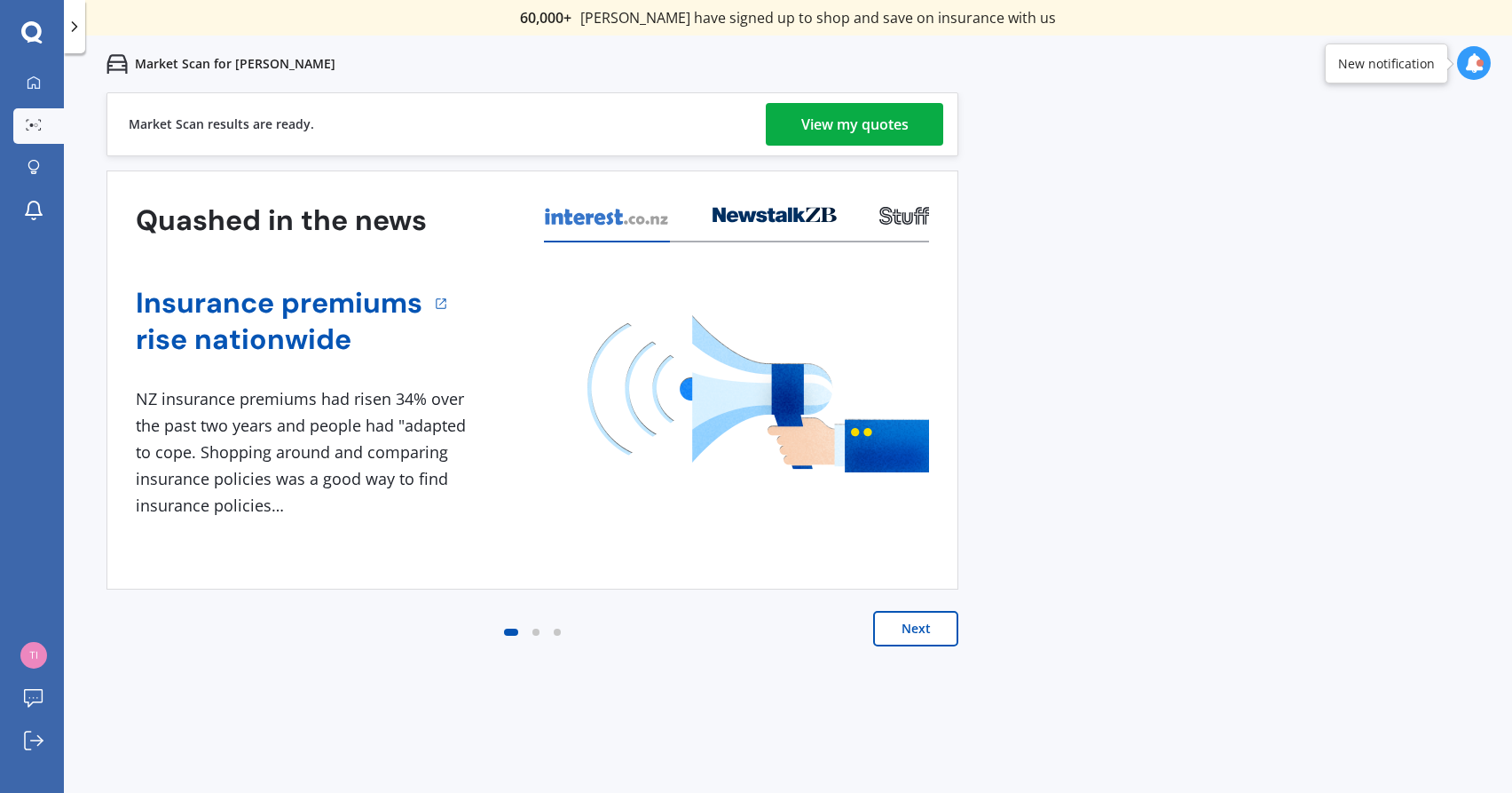
click at [921, 632] on button "Next" at bounding box center [916, 628] width 85 height 36
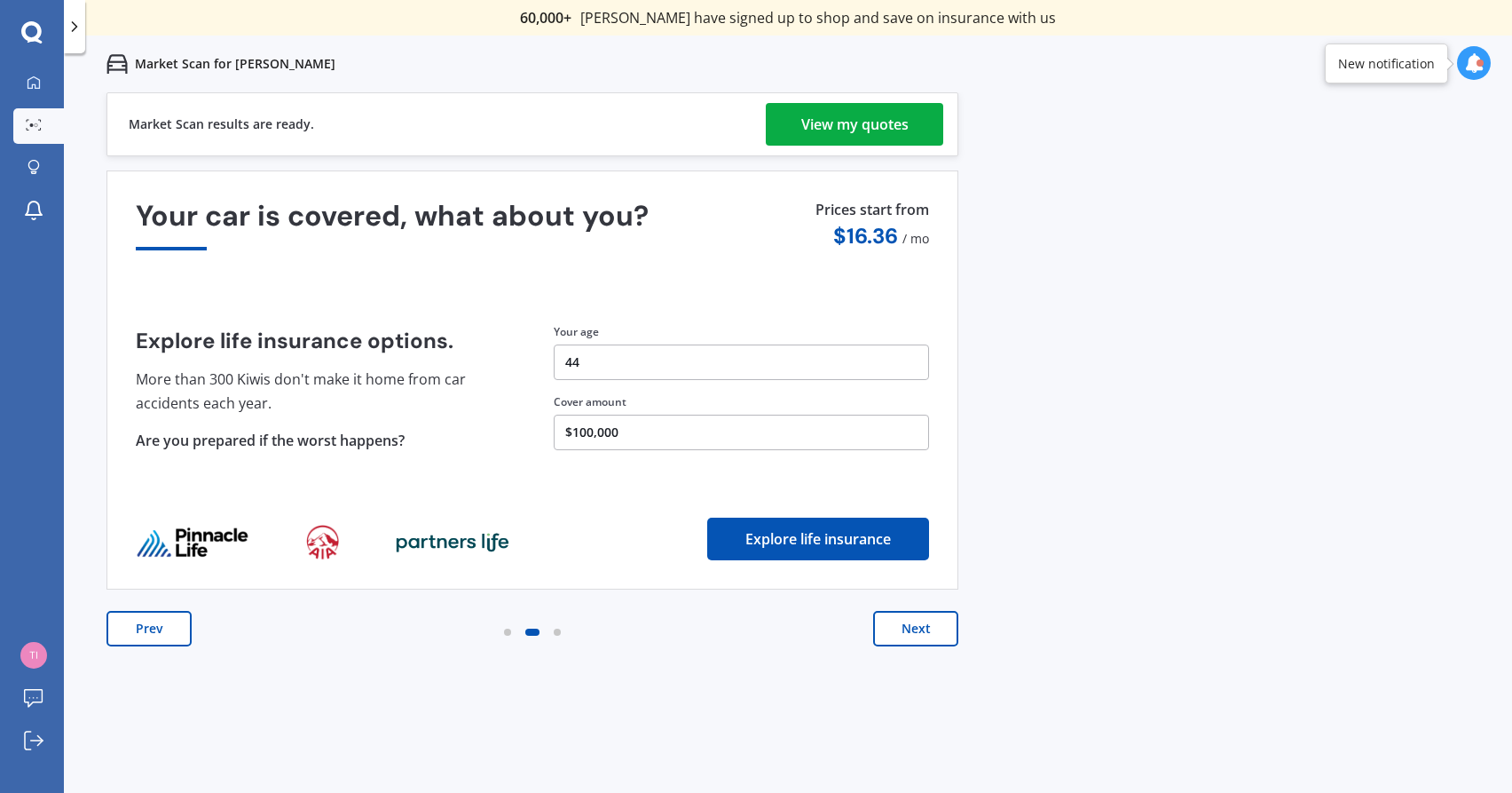
click at [857, 128] on div "View my quotes" at bounding box center [855, 124] width 107 height 43
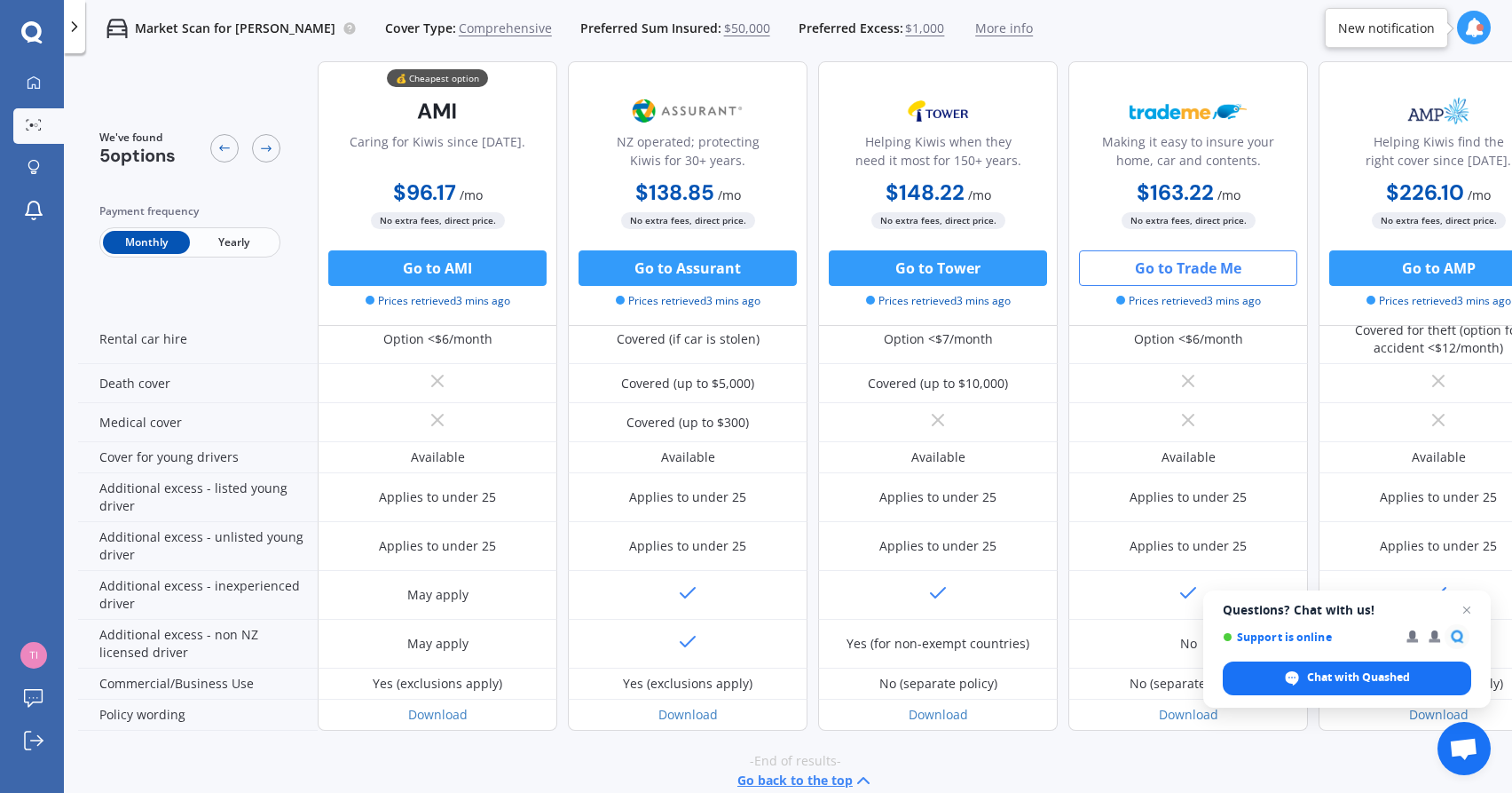
scroll to position [771, 0]
